Goal: Check status: Check status

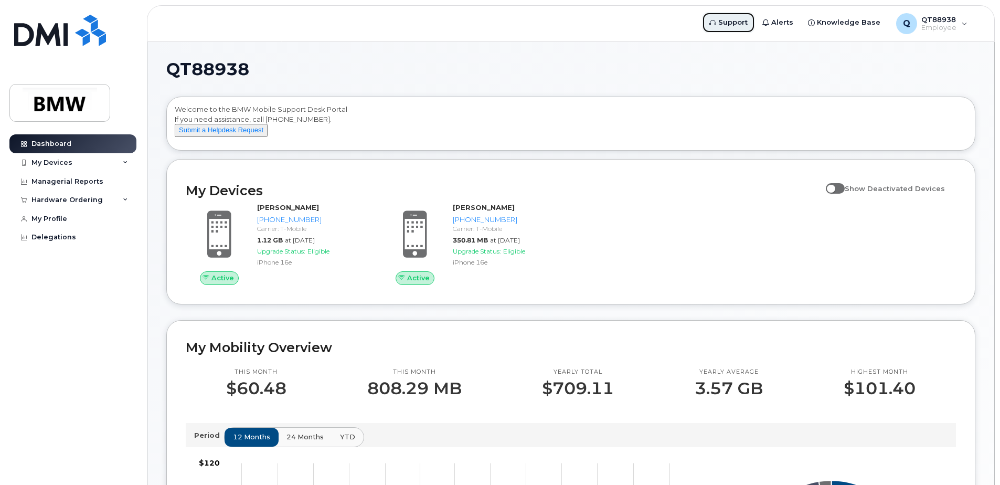
click at [734, 24] on span "Support" at bounding box center [732, 22] width 29 height 10
click at [121, 198] on div "Hardware Ordering" at bounding box center [72, 199] width 127 height 19
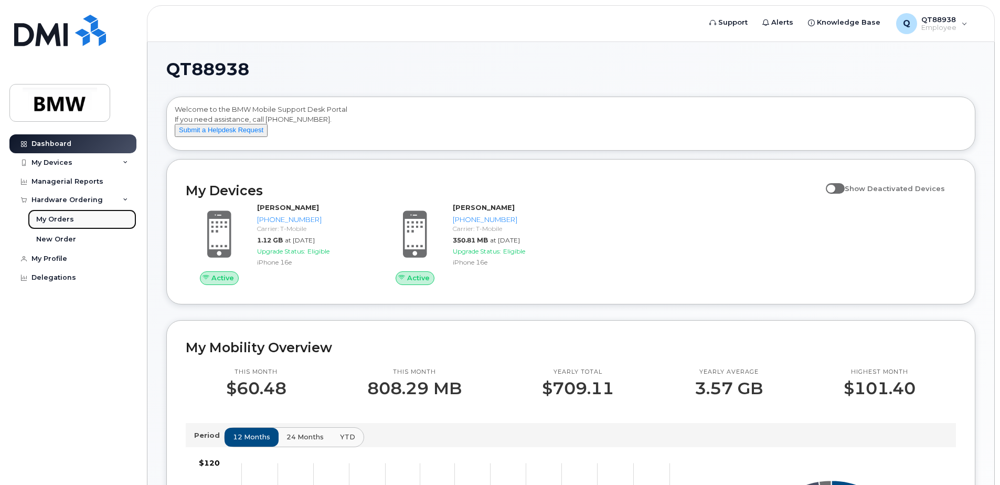
click at [69, 218] on div "My Orders" at bounding box center [55, 219] width 38 height 9
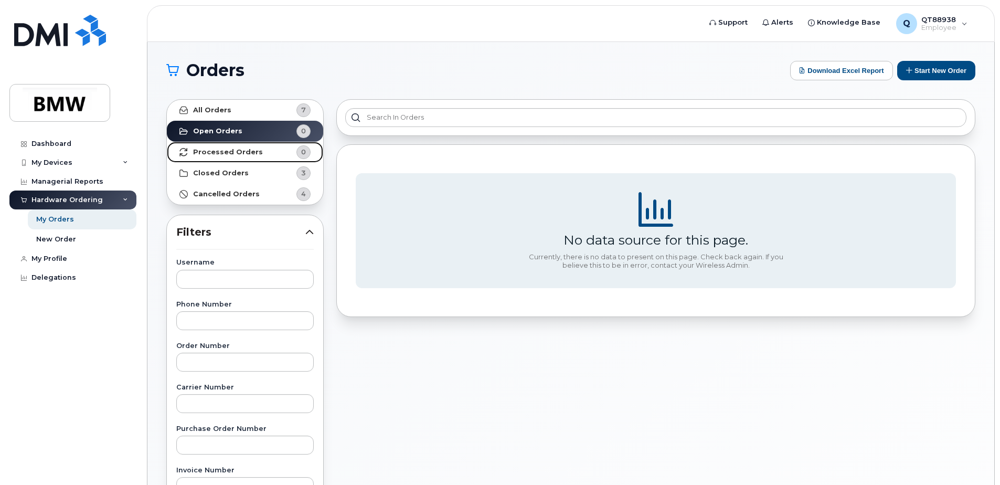
click at [227, 145] on link "Processed Orders 0" at bounding box center [245, 152] width 156 height 21
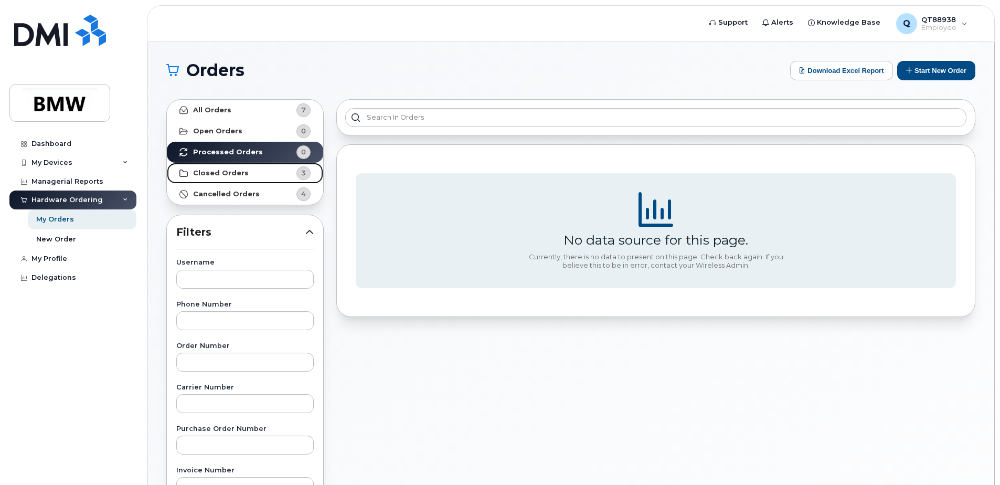
click at [214, 177] on link "Closed Orders 3" at bounding box center [245, 173] width 156 height 21
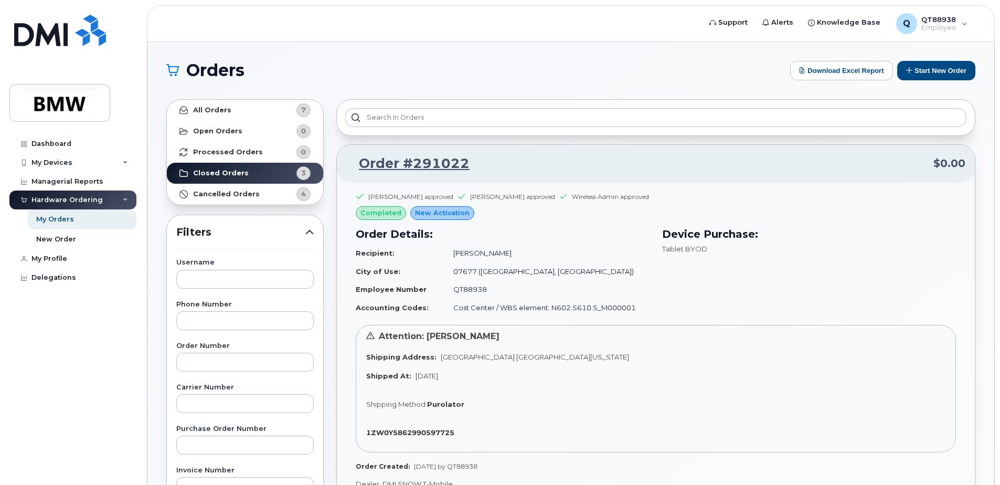
click at [554, 165] on p "Order #291022 $0.00" at bounding box center [655, 163] width 619 height 19
click at [952, 17] on span "QT88938" at bounding box center [939, 19] width 35 height 8
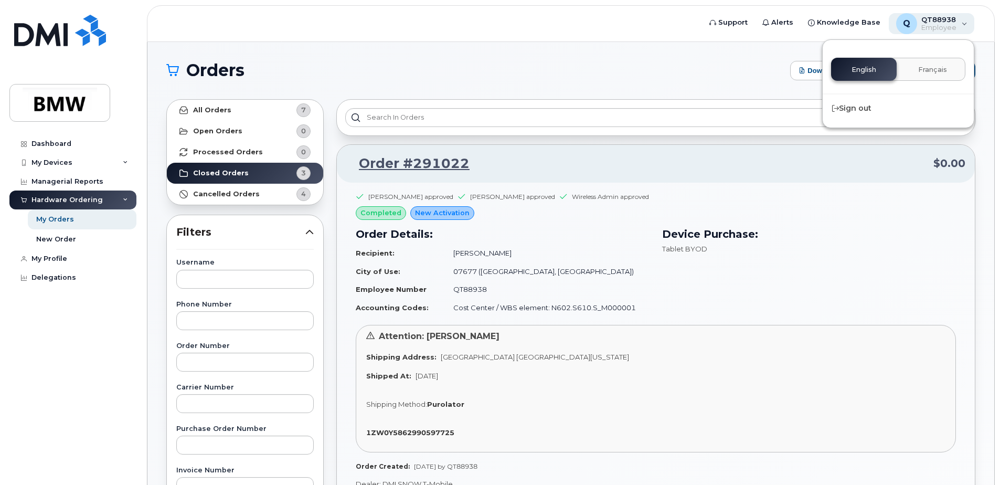
click at [952, 17] on span "QT88938" at bounding box center [939, 19] width 35 height 8
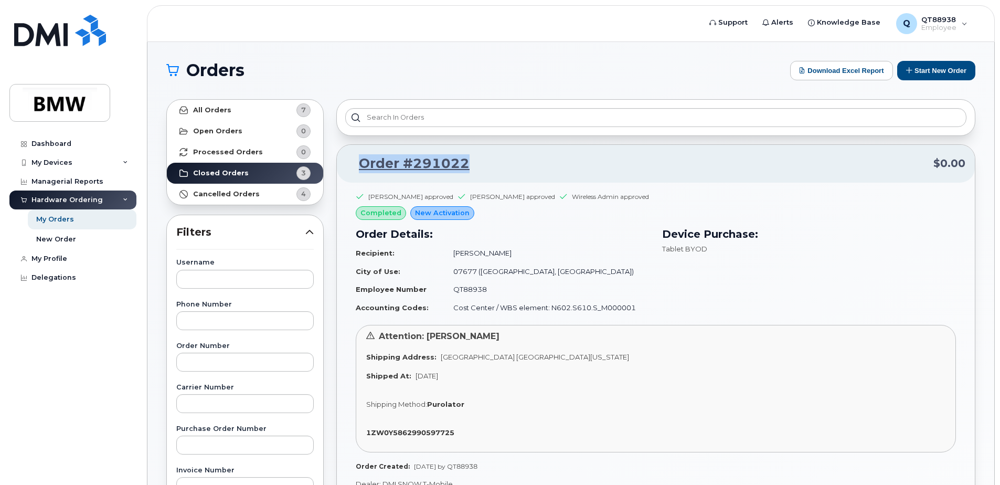
drag, startPoint x: 518, startPoint y: 165, endPoint x: 351, endPoint y: 170, distance: 168.0
click at [351, 170] on p "Order #291022 $0.00" at bounding box center [655, 163] width 619 height 19
copy link "Order #291022"
drag, startPoint x: 947, startPoint y: 450, endPoint x: 955, endPoint y: 448, distance: 8.7
click at [952, 449] on div "[PERSON_NAME] approved [PERSON_NAME] approved Wireless Admin approved completed…" at bounding box center [656, 331] width 600 height 279
